Goal: Information Seeking & Learning: Learn about a topic

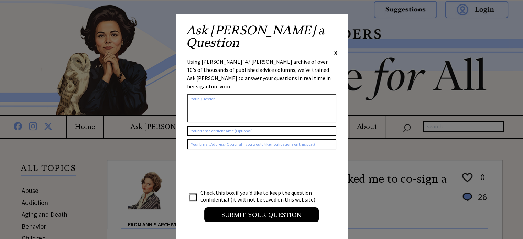
click at [334, 49] on span "X" at bounding box center [335, 52] width 3 height 7
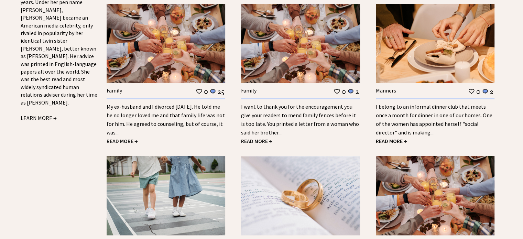
scroll to position [832, 0]
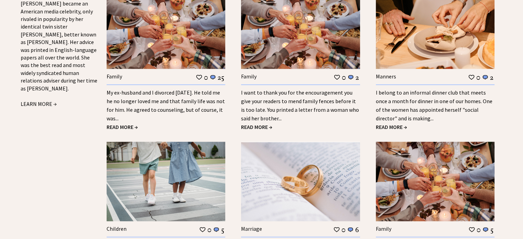
click at [128, 123] on span "READ MORE →" at bounding box center [122, 126] width 31 height 7
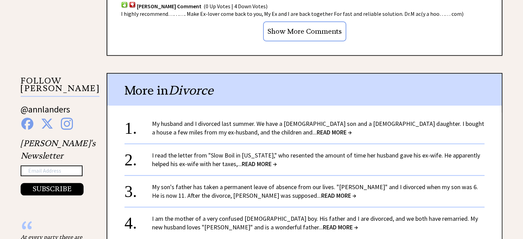
scroll to position [653, 0]
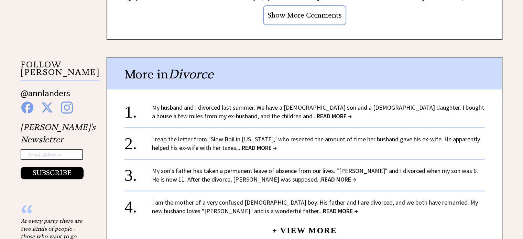
click at [317, 112] on span "READ MORE →" at bounding box center [334, 116] width 35 height 8
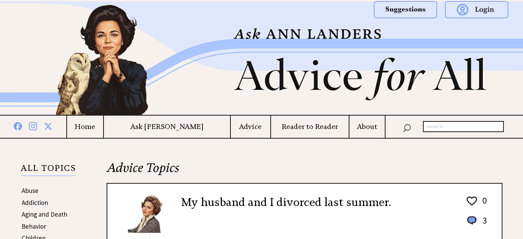
drag, startPoint x: 524, startPoint y: 42, endPoint x: 519, endPoint y: 14, distance: 28.4
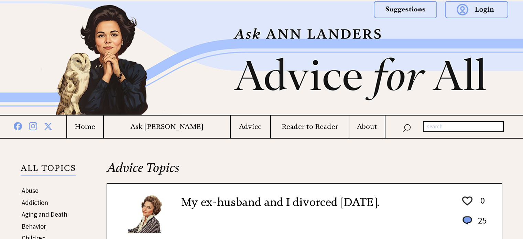
scroll to position [653, 0]
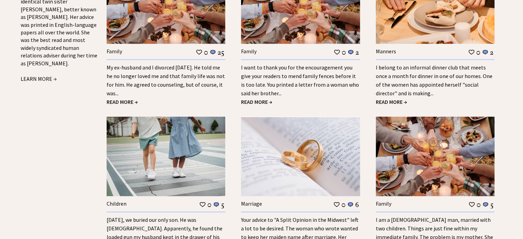
scroll to position [882, 0]
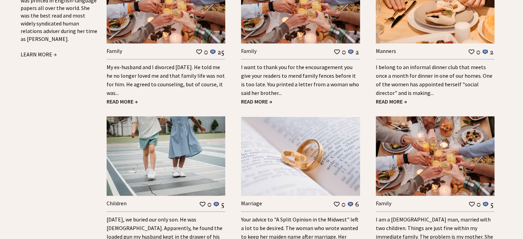
click at [382, 98] on span "READ MORE →" at bounding box center [391, 101] width 31 height 7
